Goal: Entertainment & Leisure: Consume media (video, audio)

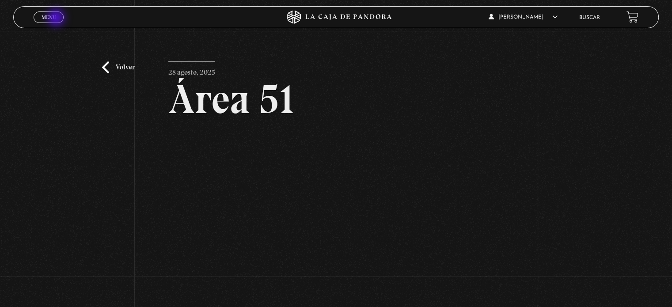
click at [57, 19] on link "Menu Cerrar" at bounding box center [49, 16] width 30 height 11
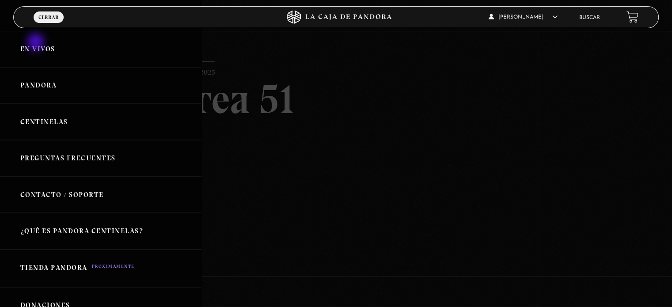
click at [37, 43] on link "En vivos" at bounding box center [100, 49] width 201 height 37
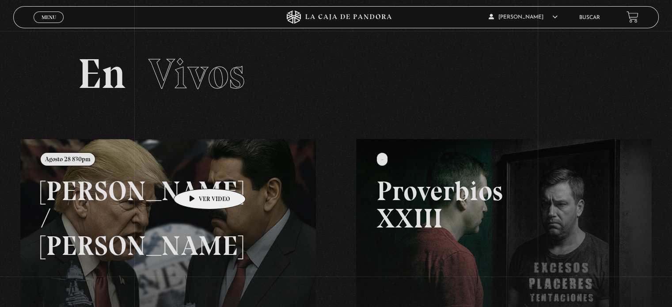
click at [196, 175] on link at bounding box center [356, 292] width 672 height 307
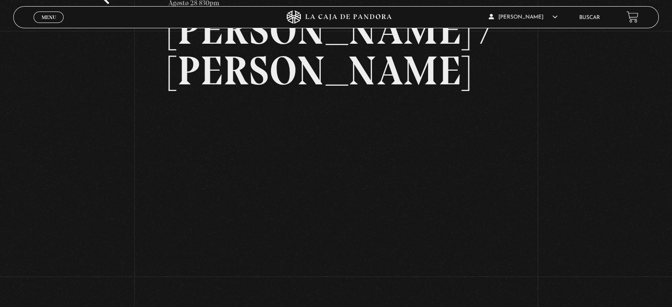
scroll to position [71, 0]
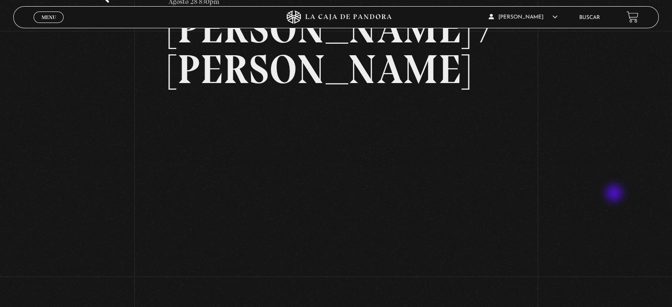
click at [615, 194] on div "Volver Agosto 28 830pm [PERSON_NAME] / [GEOGRAPHIC_DATA]" at bounding box center [336, 245] width 672 height 570
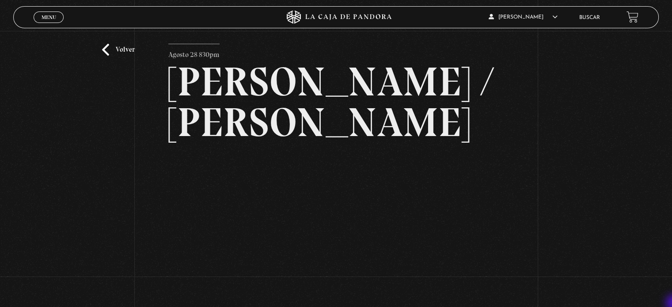
scroll to position [35, 0]
